Goal: Find specific page/section: Find specific page/section

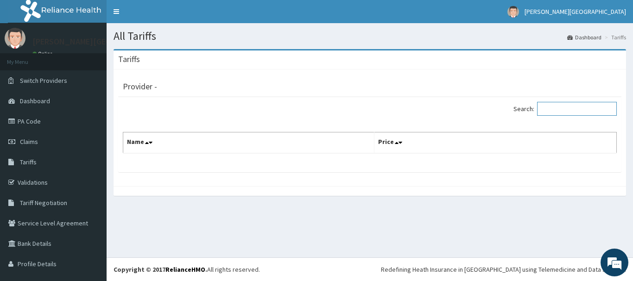
click at [562, 112] on input "Search:" at bounding box center [577, 109] width 80 height 14
click at [45, 161] on link "Tariffs" at bounding box center [53, 162] width 107 height 20
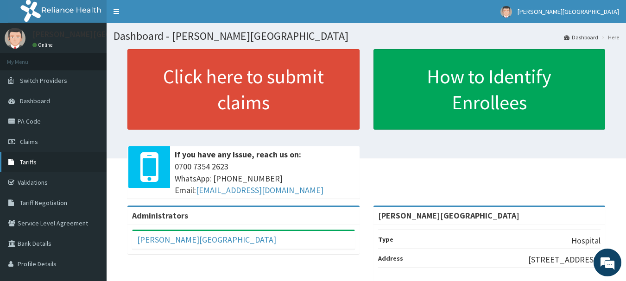
click at [29, 160] on span "Tariffs" at bounding box center [28, 162] width 17 height 8
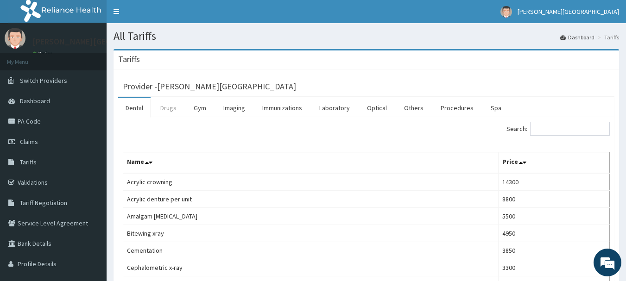
click at [170, 105] on link "Drugs" at bounding box center [168, 107] width 31 height 19
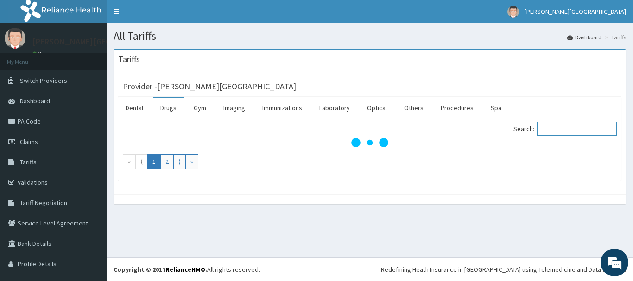
click at [583, 130] on input "Search:" at bounding box center [577, 129] width 80 height 14
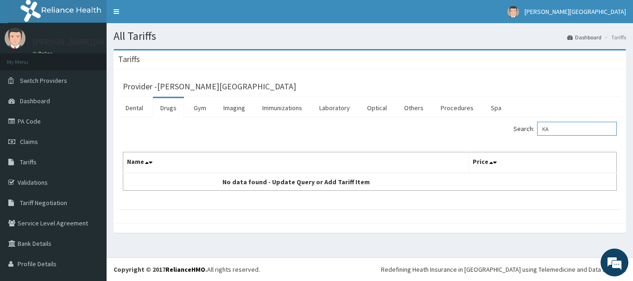
type input "K"
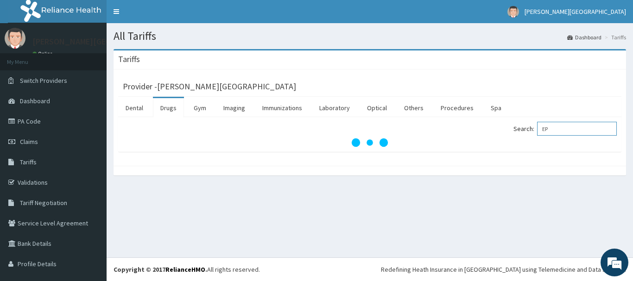
type input "E"
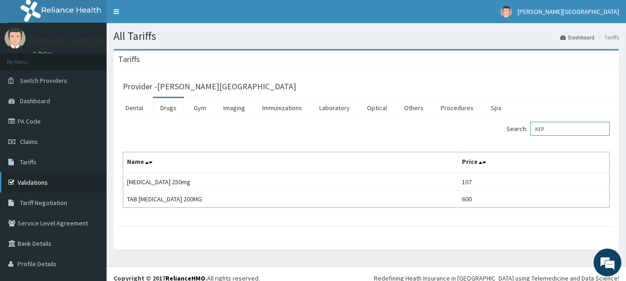
type input "KEP"
click at [47, 184] on link "Validations" at bounding box center [53, 182] width 107 height 20
